Goal: Task Accomplishment & Management: Manage account settings

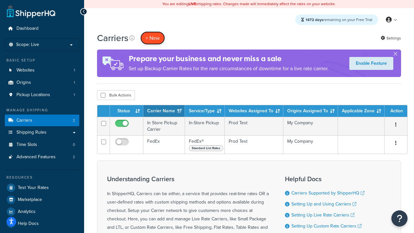
click at [153, 38] on button "+ New" at bounding box center [152, 37] width 25 height 13
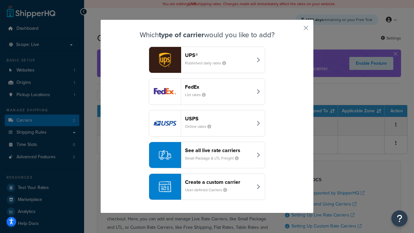
click at [207, 92] on div "FedEx List rates" at bounding box center [219, 92] width 68 height 16
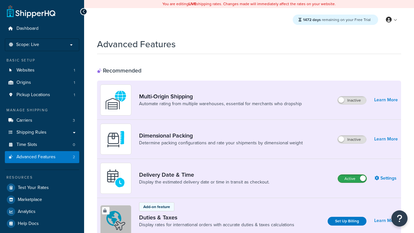
click at [352, 179] on label "Active" at bounding box center [352, 179] width 28 height 8
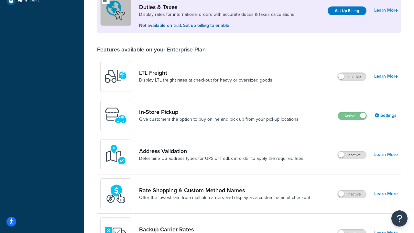
scroll to position [198, 0]
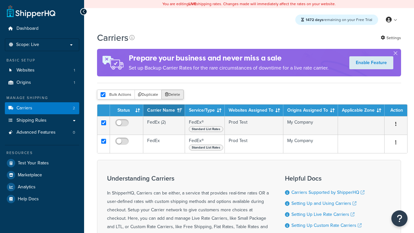
click at [172, 95] on button "Delete" at bounding box center [172, 95] width 22 height 10
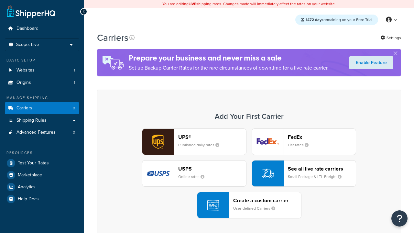
click at [249, 174] on div "UPS® Published daily rates FedEx List rates USPS Online rates See all live rate…" at bounding box center [249, 173] width 291 height 90
click at [322, 137] on header "FedEx" at bounding box center [322, 137] width 68 height 6
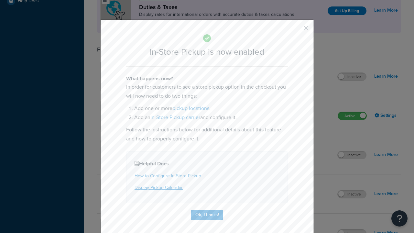
click at [296, 30] on button "button" at bounding box center [297, 30] width 2 height 2
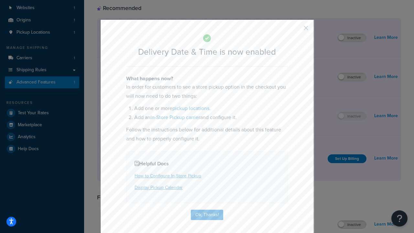
click at [296, 30] on button "button" at bounding box center [297, 30] width 2 height 2
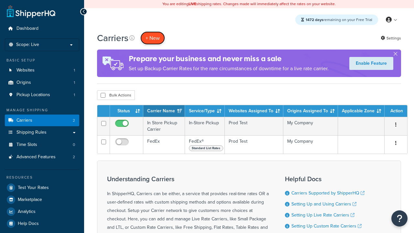
click at [153, 38] on button "+ New" at bounding box center [152, 37] width 25 height 13
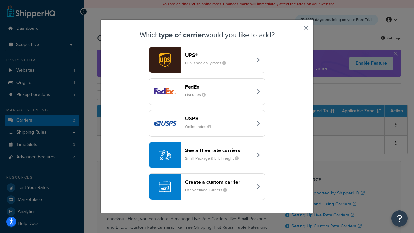
click at [207, 187] on div "Create a custom carrier User-defined Carriers" at bounding box center [219, 187] width 68 height 16
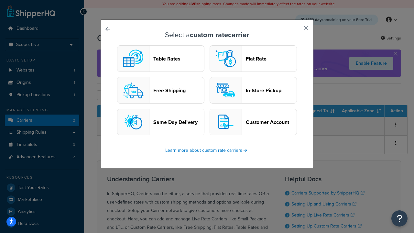
click at [253, 91] on header "In-Store Pickup" at bounding box center [271, 90] width 51 height 6
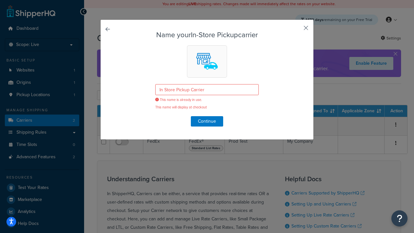
click at [296, 30] on button "button" at bounding box center [297, 30] width 2 height 2
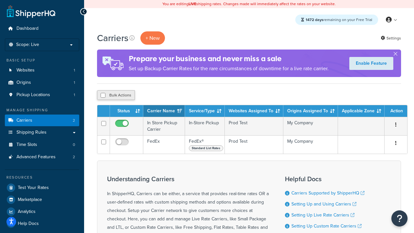
click at [103, 96] on input "checkbox" at bounding box center [103, 95] width 5 height 5
checkbox input "true"
click at [0, 0] on button "Delete" at bounding box center [0, 0] width 0 height 0
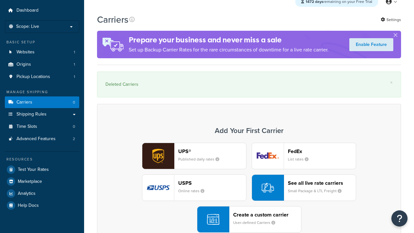
click at [249, 220] on div "Create a custom carrier User-defined Carriers" at bounding box center [267, 220] width 68 height 16
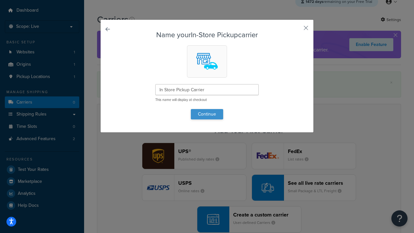
type input "In Store Pickup Carrier"
click at [207, 114] on button "Continue" at bounding box center [207, 114] width 32 height 10
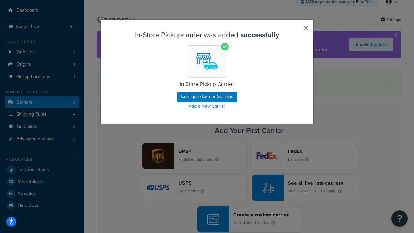
click at [296, 30] on button "button" at bounding box center [297, 30] width 2 height 2
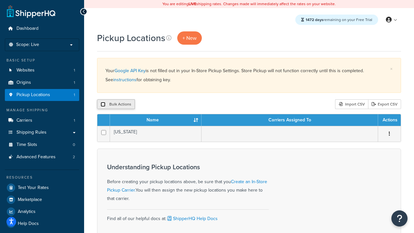
click at [103, 105] on input "checkbox" at bounding box center [103, 104] width 5 height 5
checkbox input "true"
click at [172, 105] on button "Delete" at bounding box center [172, 104] width 22 height 10
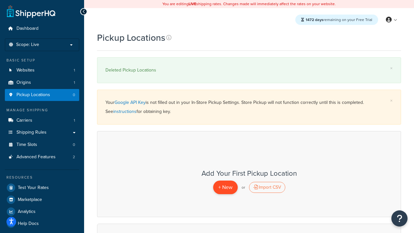
click at [225, 187] on span "+ New" at bounding box center [225, 186] width 14 height 7
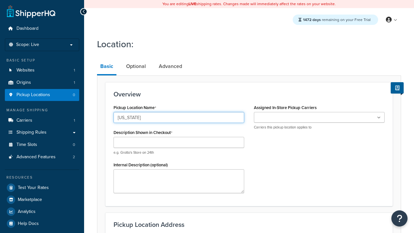
type input "[US_STATE]"
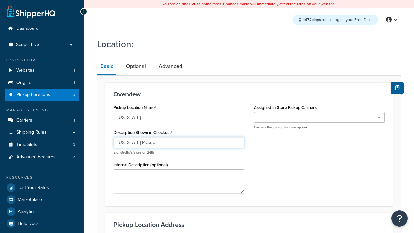
type input "[US_STATE] Pickup"
click at [319, 117] on ul at bounding box center [319, 117] width 131 height 11
type input "3385 Michelson Drive"
type input "Suite B"
type input "Irvine"
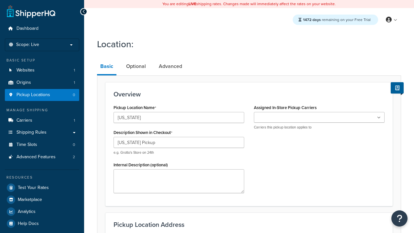
select select "5"
type input "Irvine"
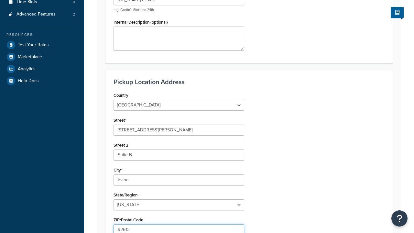
type input "92612"
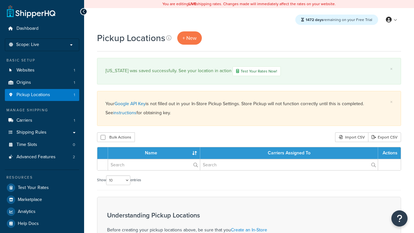
click at [154, 154] on th "Name" at bounding box center [154, 153] width 92 height 12
click at [289, 154] on th "Carriers Assigned To" at bounding box center [289, 153] width 178 height 12
click at [390, 154] on th "Actions" at bounding box center [389, 153] width 23 height 12
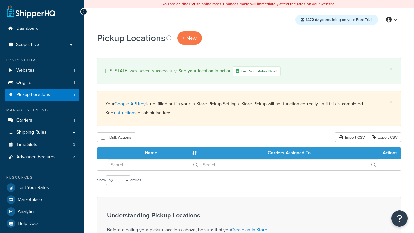
click at [390, 154] on th "Actions" at bounding box center [389, 153] width 23 height 12
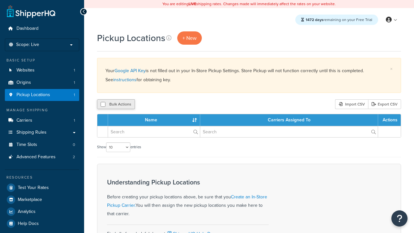
click at [103, 105] on input "checkbox" at bounding box center [103, 104] width 5 height 5
checkbox input "true"
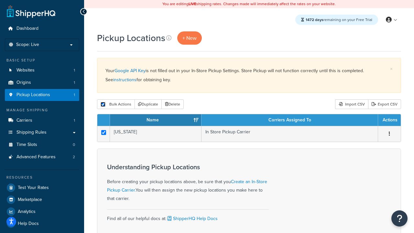
click at [172, 105] on button "Delete" at bounding box center [172, 104] width 22 height 10
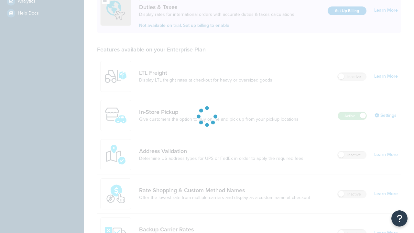
scroll to position [198, 0]
